Goal: Transaction & Acquisition: Purchase product/service

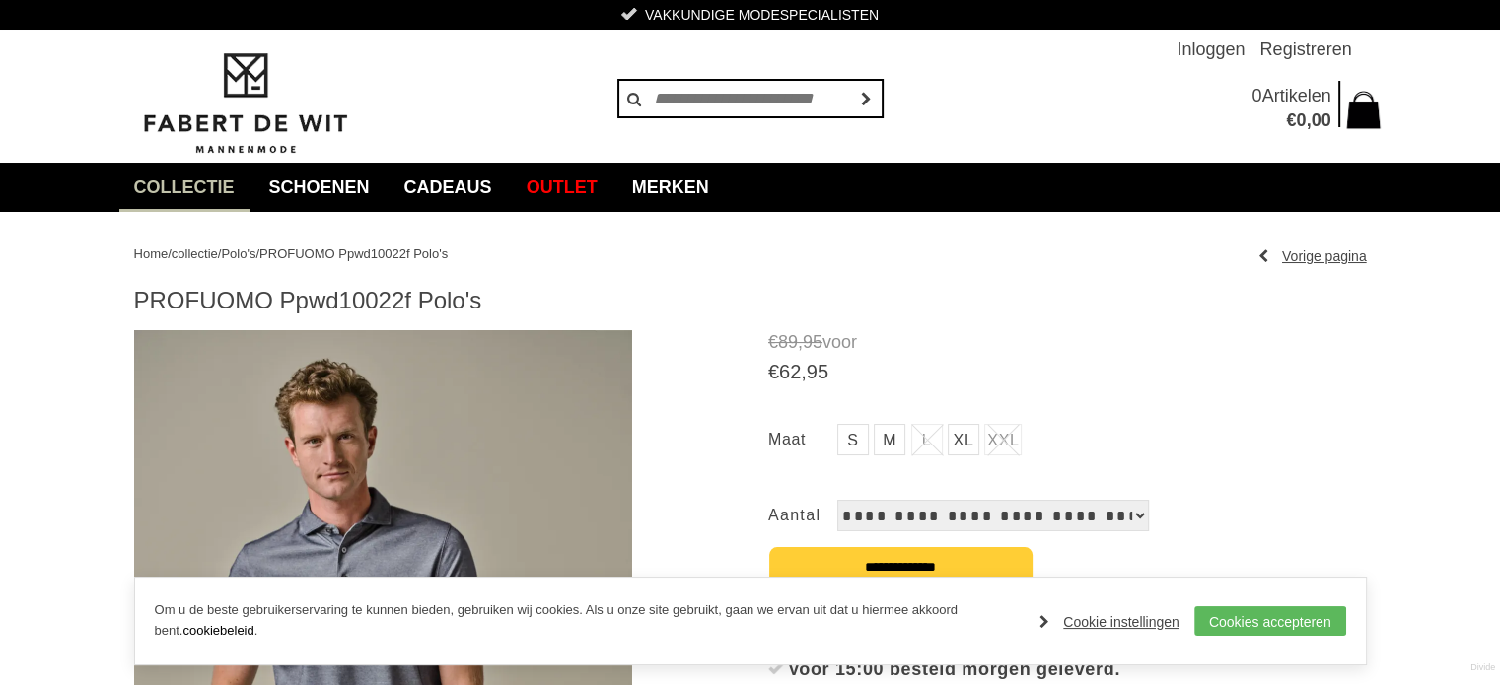
click at [888, 441] on link "M" at bounding box center [890, 440] width 32 height 32
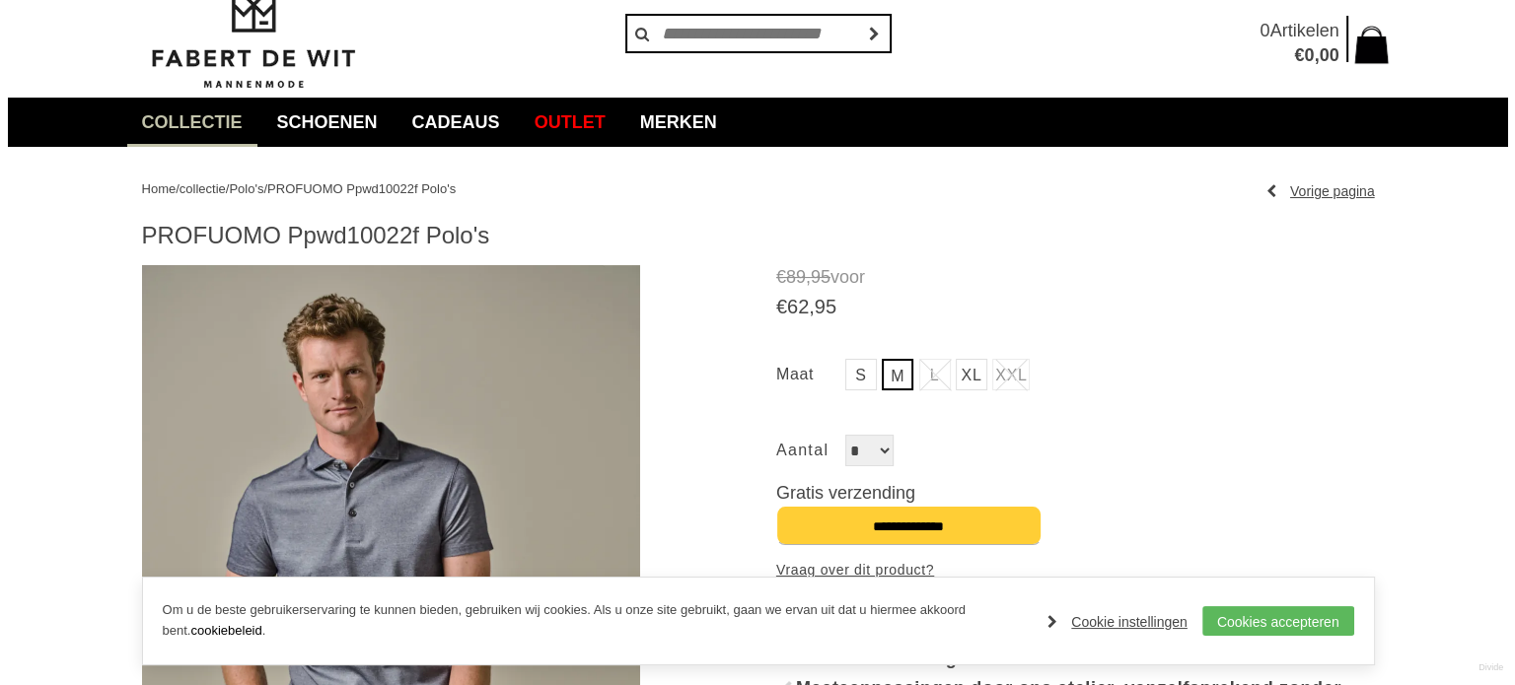
scroll to position [99, 0]
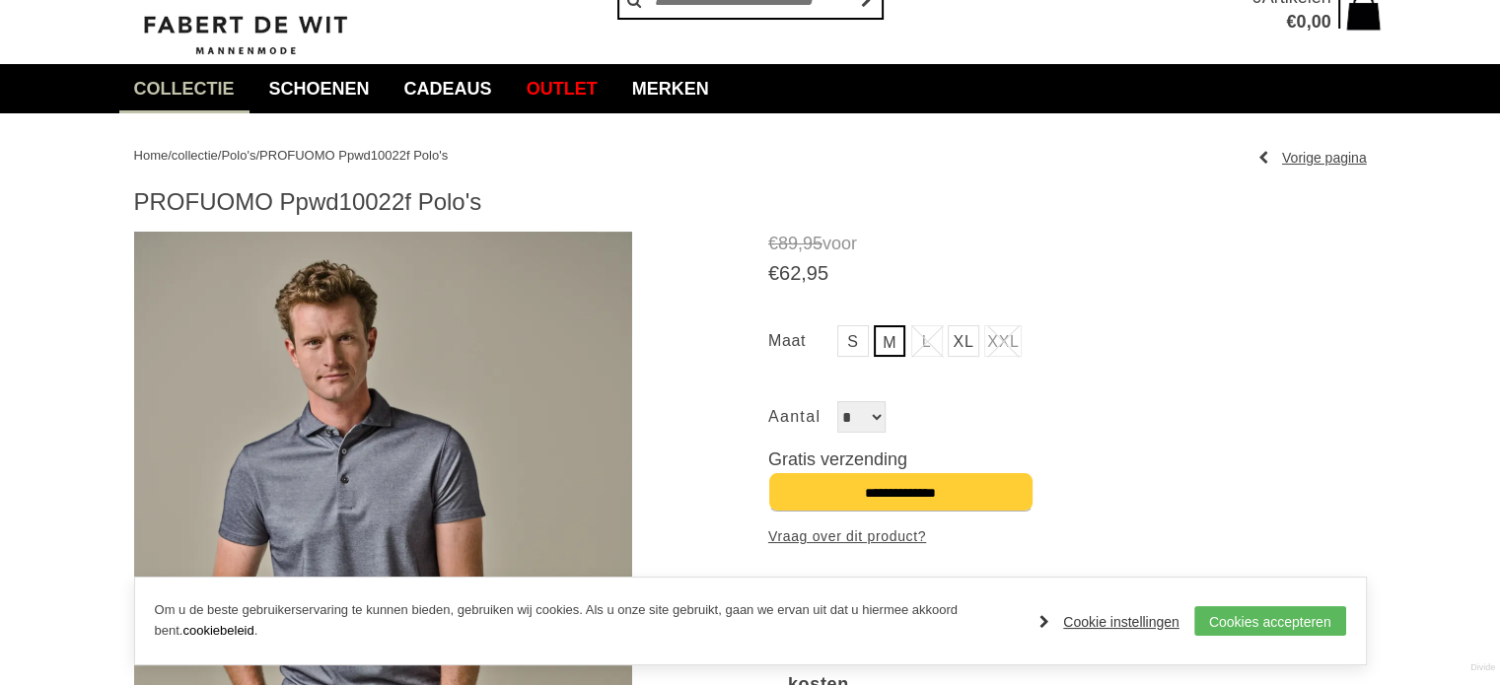
click at [1175, 614] on link "Cookie instellingen" at bounding box center [1109, 622] width 140 height 30
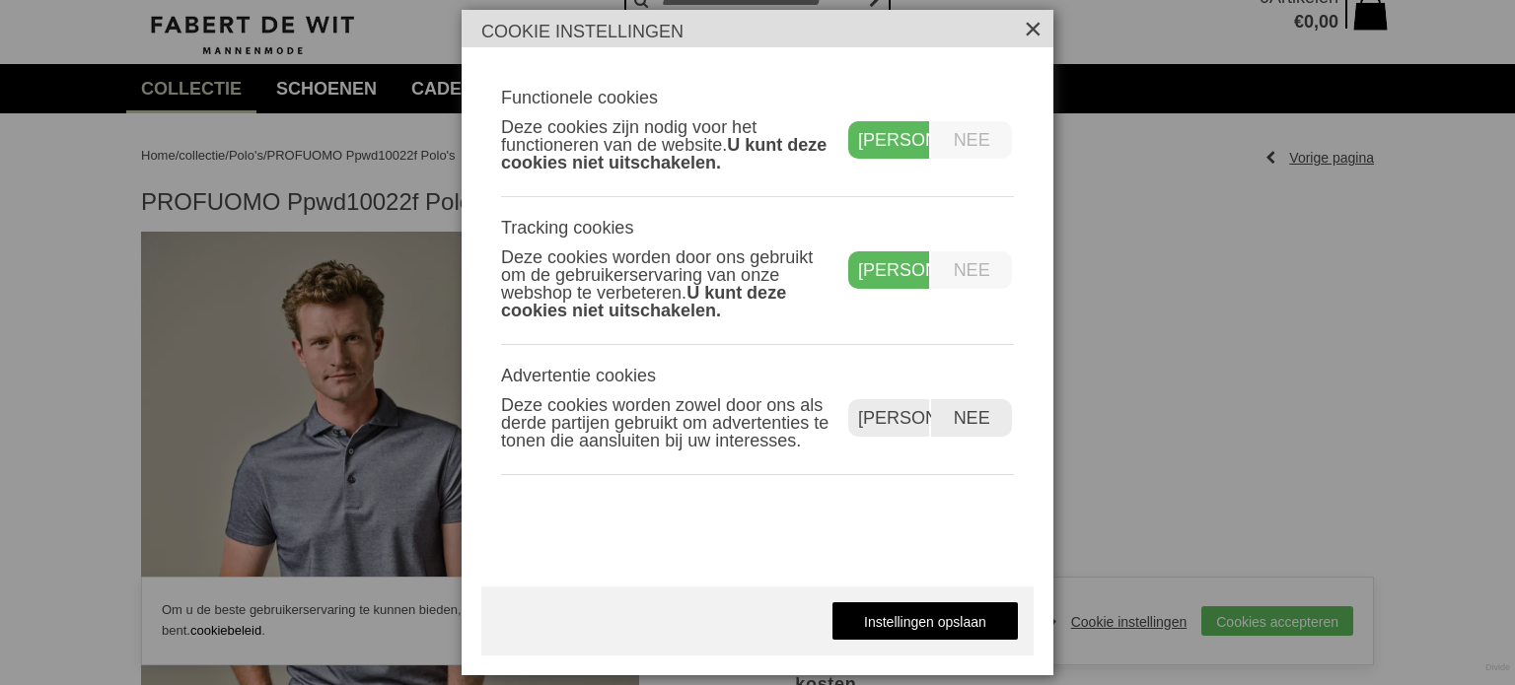
click at [967, 405] on label "Nee" at bounding box center [971, 417] width 81 height 37
click at [938, 625] on link "Instellingen opslaan" at bounding box center [924, 621] width 187 height 39
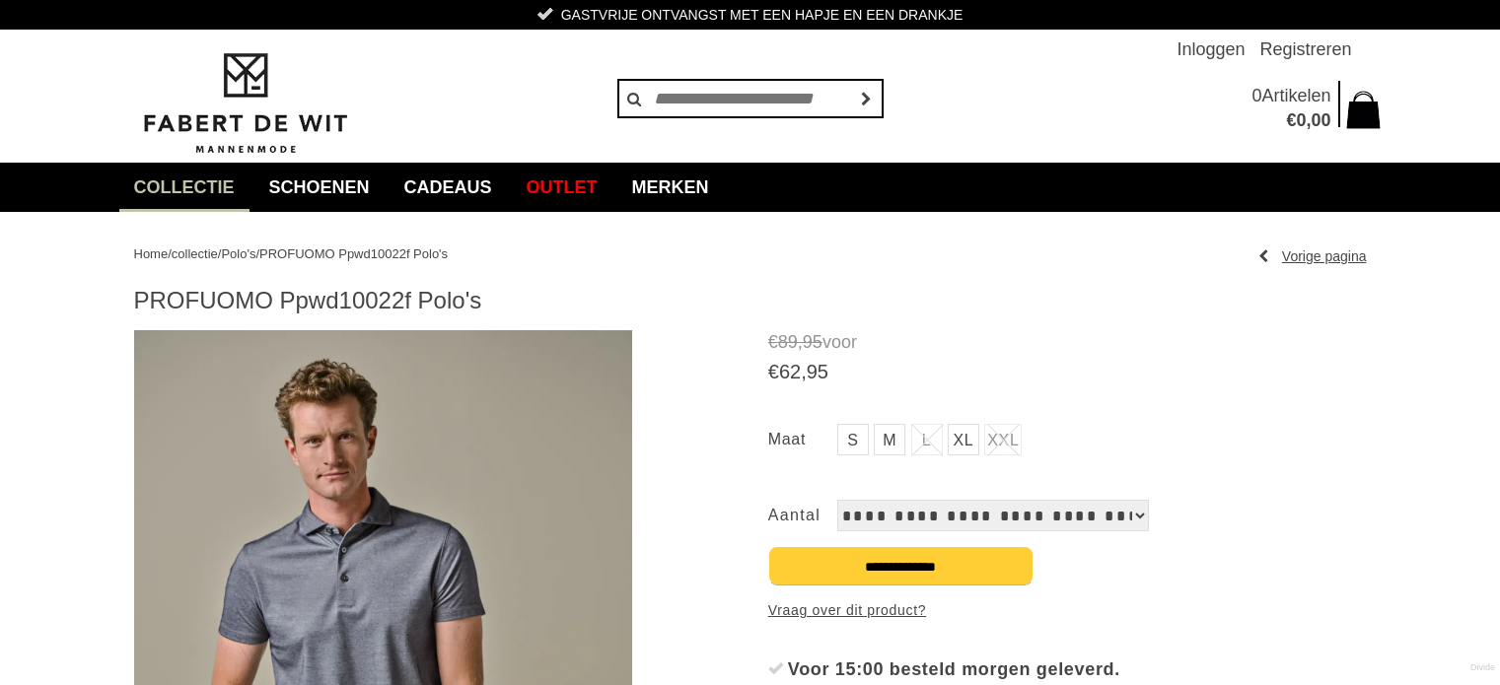
scroll to position [99, 0]
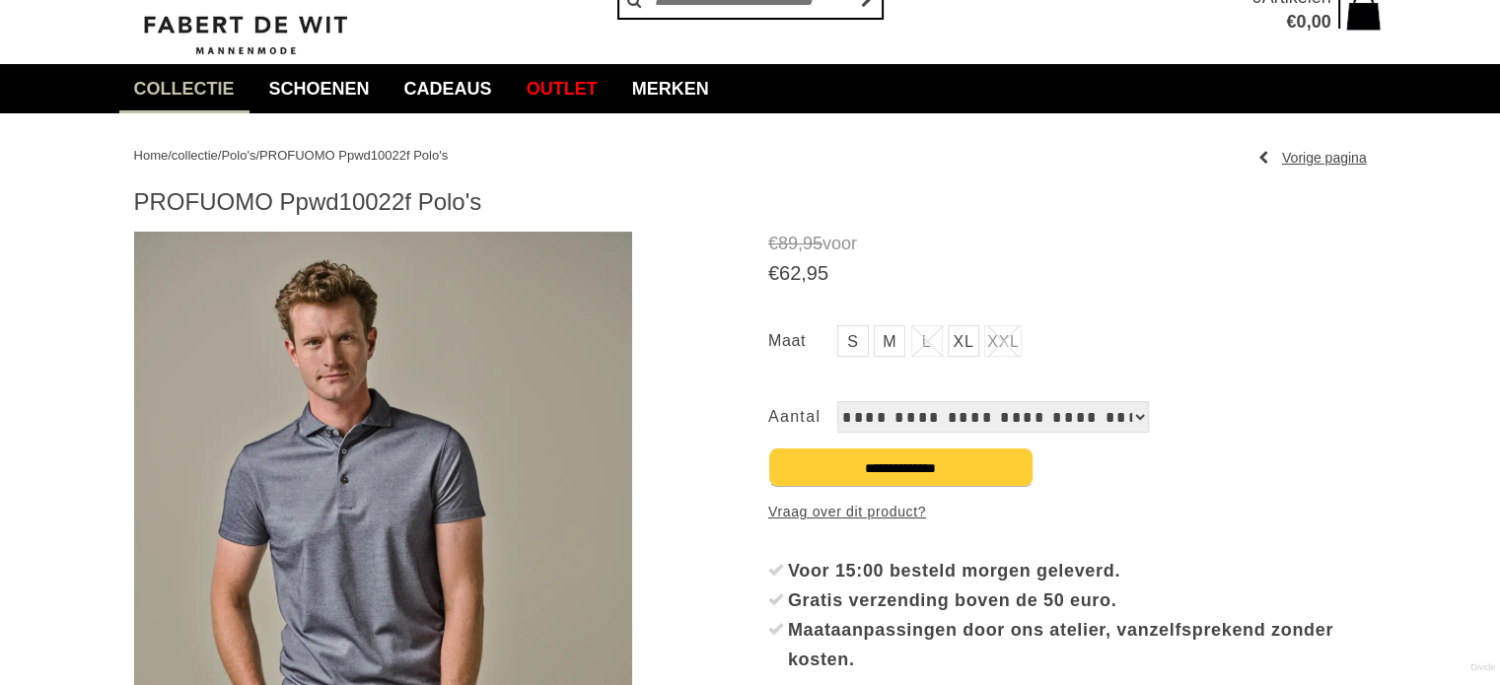
click at [1103, 415] on select "**********" at bounding box center [993, 417] width 312 height 32
click at [883, 341] on link "M" at bounding box center [890, 341] width 32 height 32
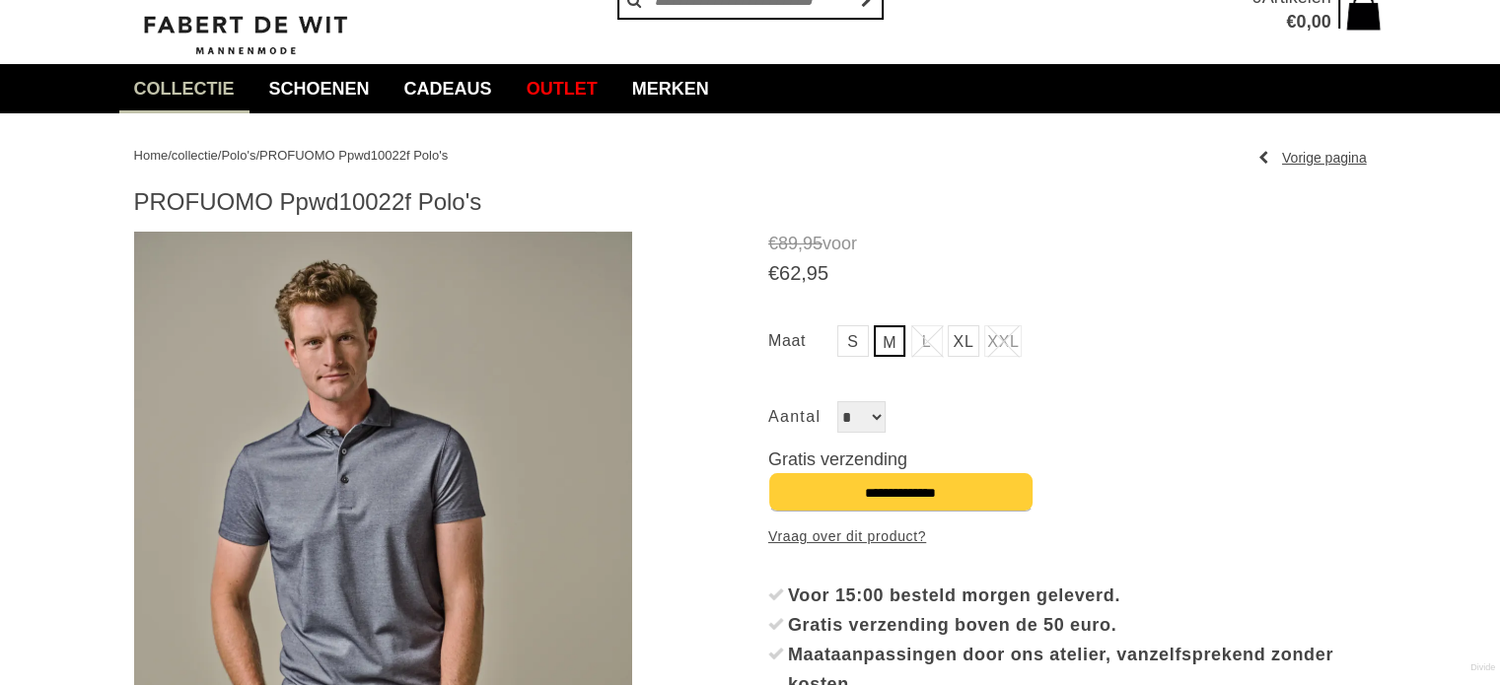
click at [1268, 402] on div "Aantal *" at bounding box center [1067, 417] width 599 height 32
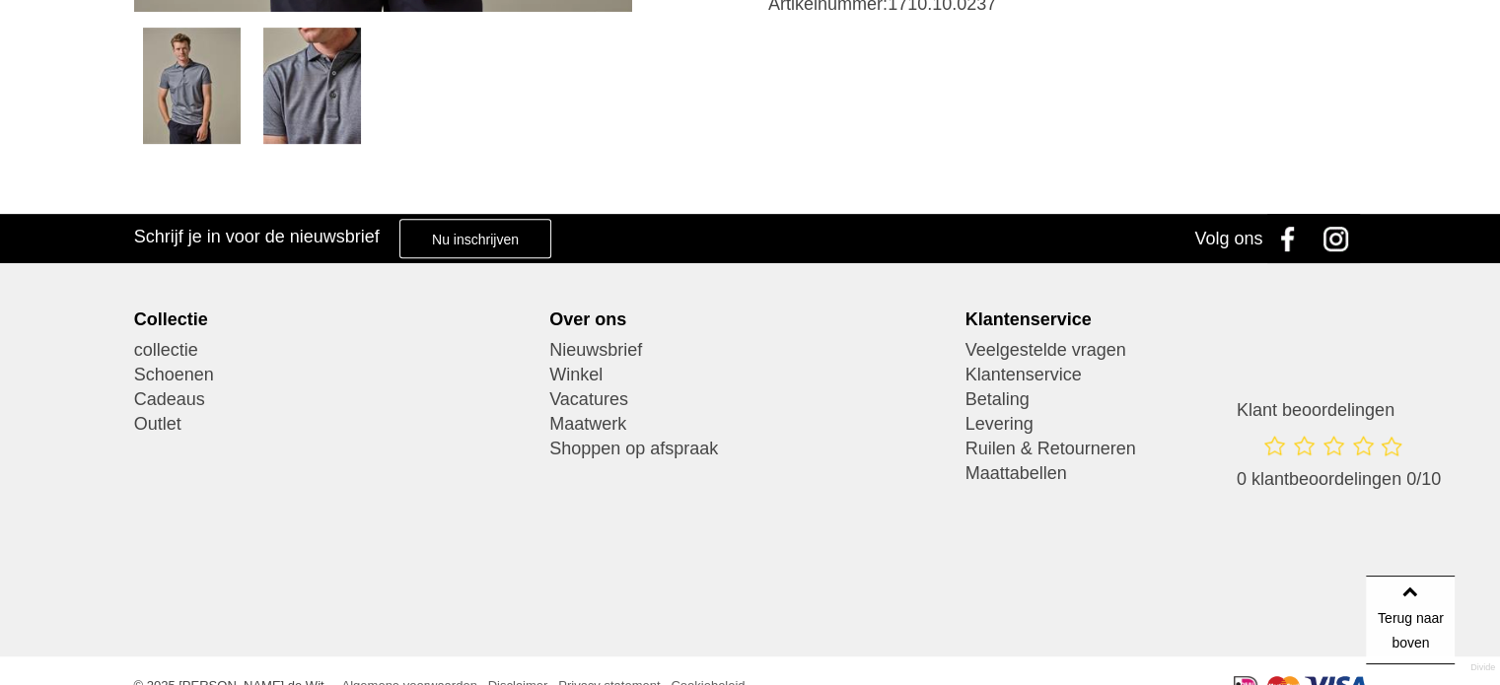
scroll to position [954, 0]
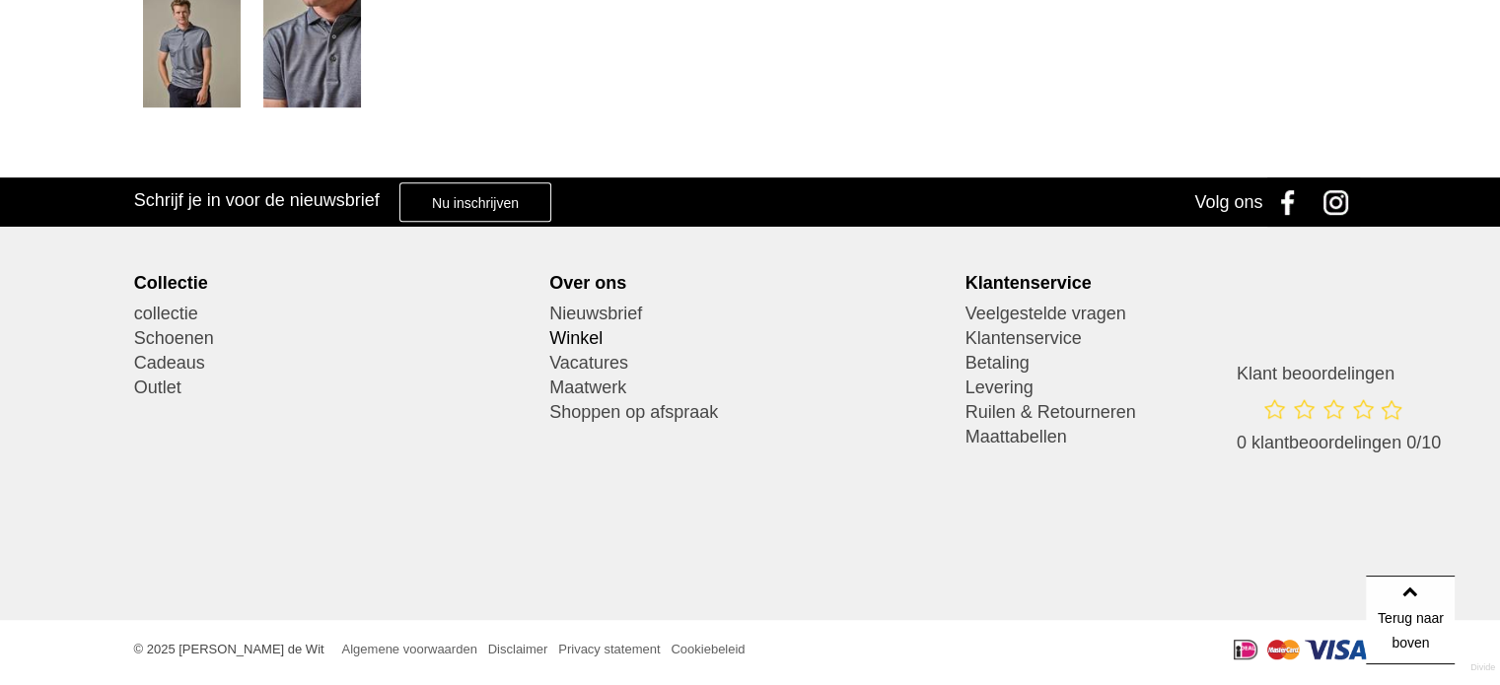
click at [591, 341] on link "Winkel" at bounding box center [749, 338] width 401 height 25
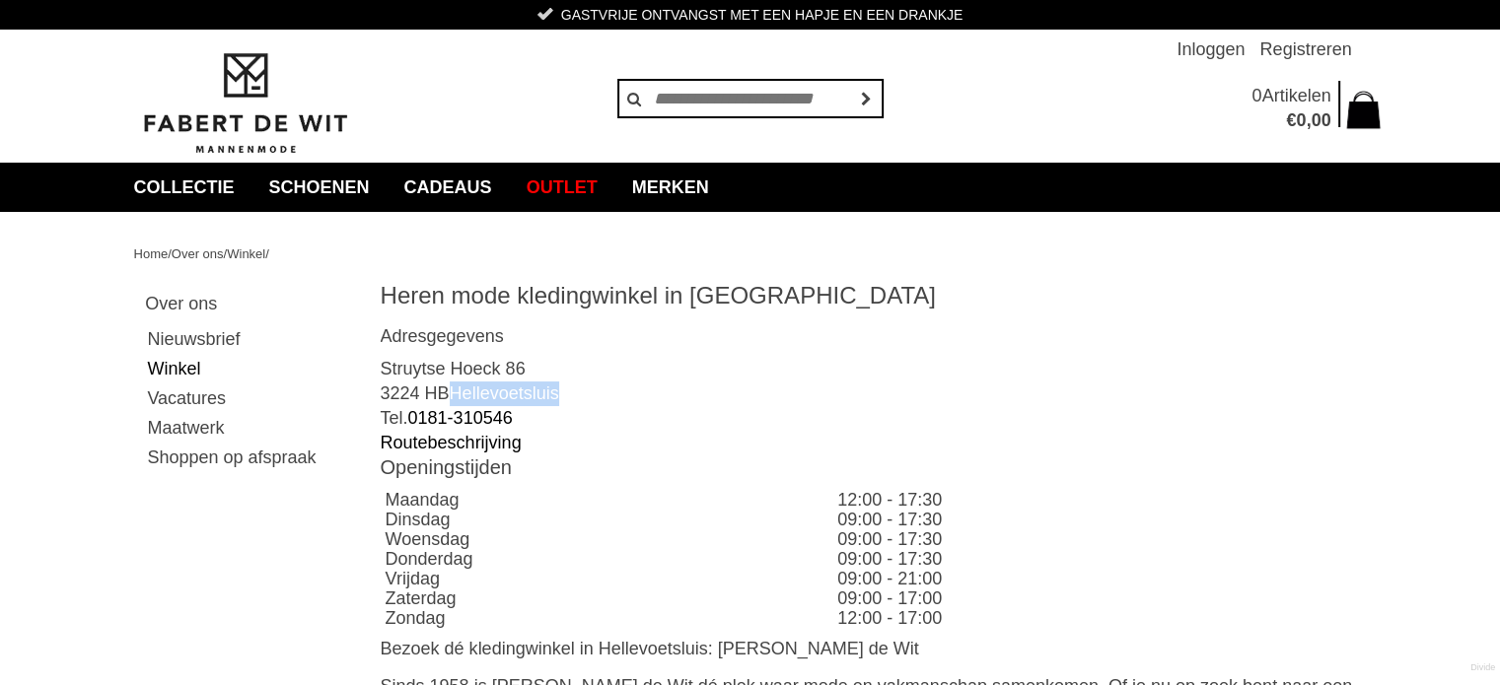
drag, startPoint x: 445, startPoint y: 384, endPoint x: 619, endPoint y: 393, distance: 174.8
click at [619, 393] on div "Adresgegevens Struytse Hoeck 86 3224 HB Hellevoetsluis Tel. [PHONE_NUMBER] Rout…" at bounding box center [874, 390] width 986 height 130
click at [788, 356] on div "Adresgegevens Struytse Hoeck 86 3224 HB Hellevoetsluis Tel. [PHONE_NUMBER] Rout…" at bounding box center [874, 390] width 986 height 130
